Goal: Navigation & Orientation: Find specific page/section

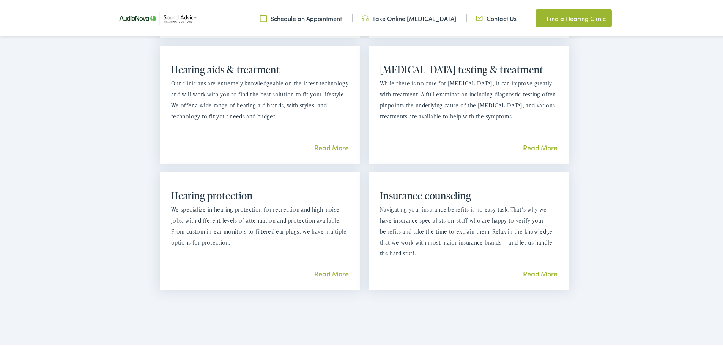
scroll to position [721, 0]
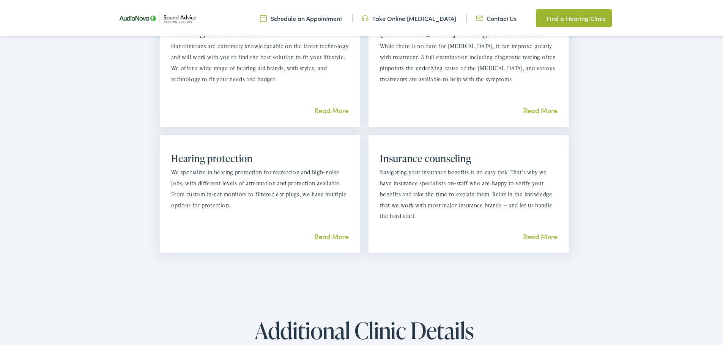
click at [545, 233] on link "Read More" at bounding box center [540, 234] width 35 height 9
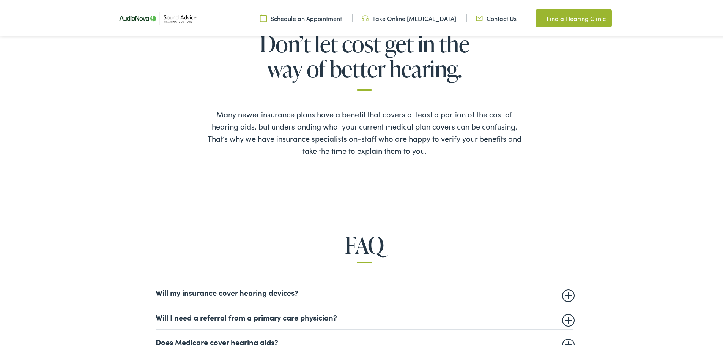
scroll to position [380, 0]
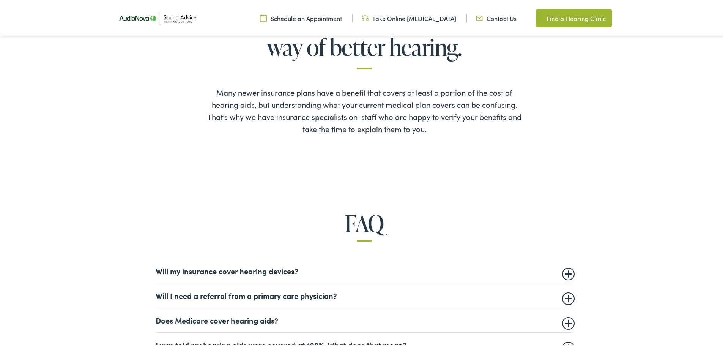
click at [567, 319] on summary "Does Medicare cover hearing aids?" at bounding box center [365, 318] width 418 height 9
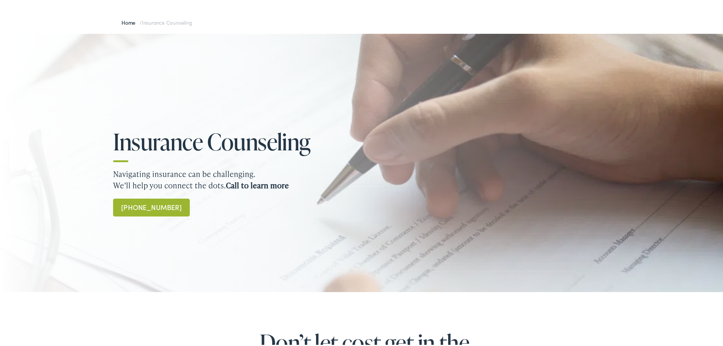
scroll to position [0, 0]
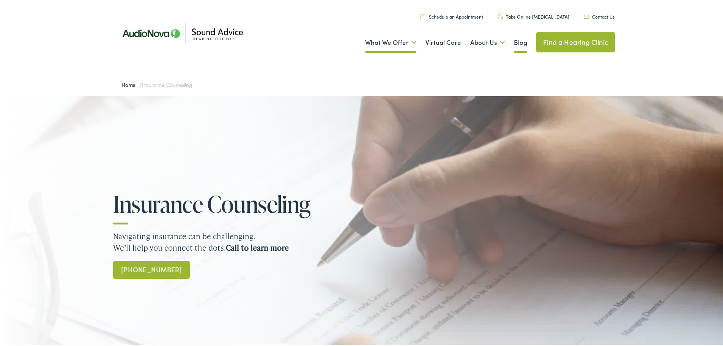
click at [518, 39] on link "Blog" at bounding box center [520, 41] width 13 height 28
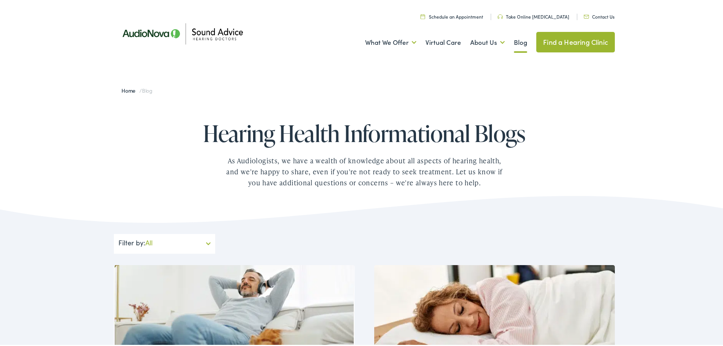
click at [575, 37] on link "Find a Hearing Clinic" at bounding box center [575, 40] width 79 height 20
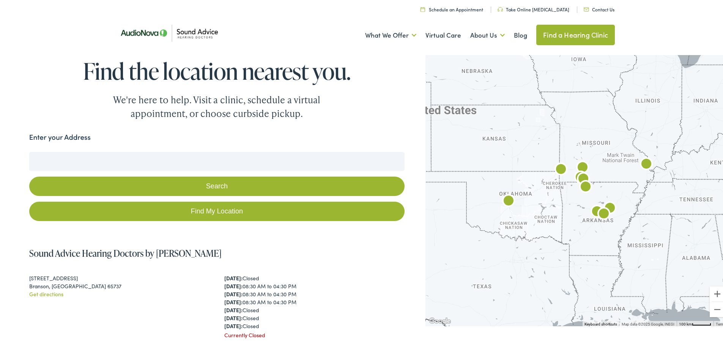
click at [210, 206] on link "Find My Location" at bounding box center [216, 209] width 375 height 19
type input "Sikeston, Missouri"
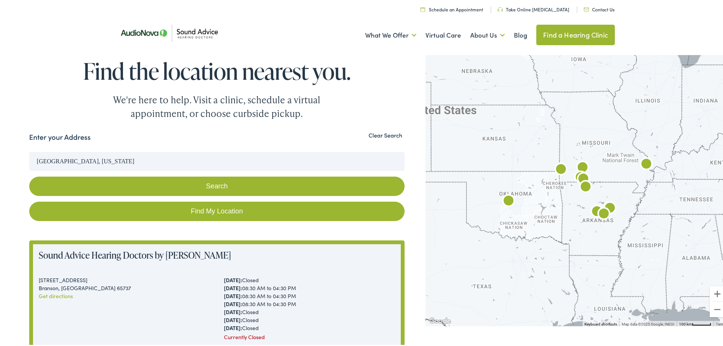
click at [644, 161] on img "AudioNova" at bounding box center [646, 163] width 24 height 24
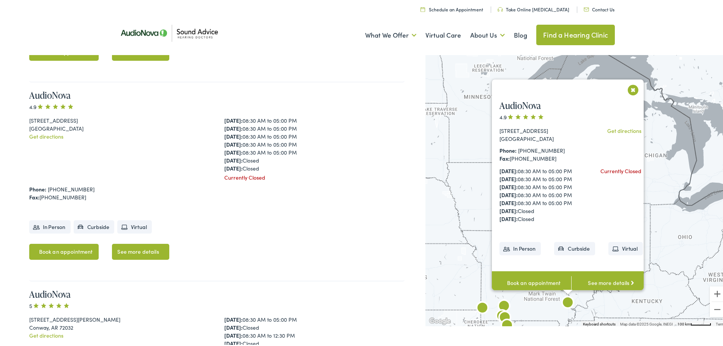
scroll to position [563, 0]
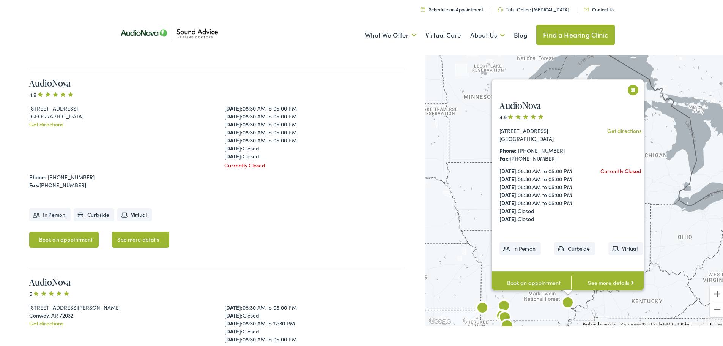
click at [605, 281] on link "See more details" at bounding box center [610, 281] width 79 height 24
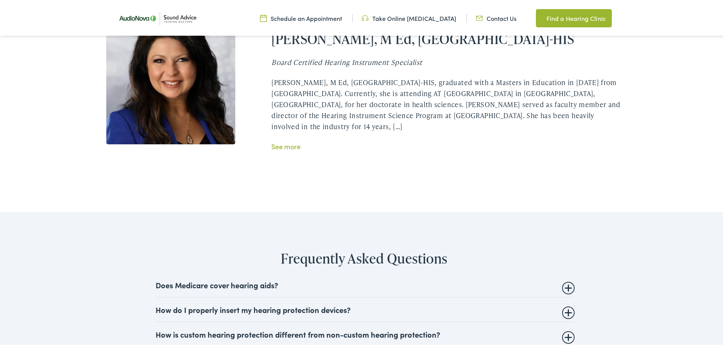
scroll to position [1518, 0]
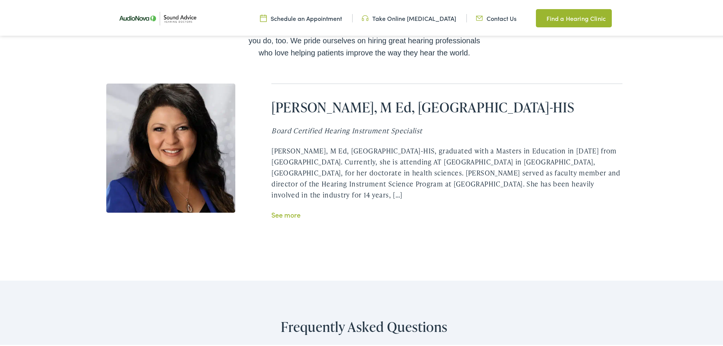
click at [291, 212] on link "See more" at bounding box center [285, 212] width 29 height 9
